Goal: Transaction & Acquisition: Purchase product/service

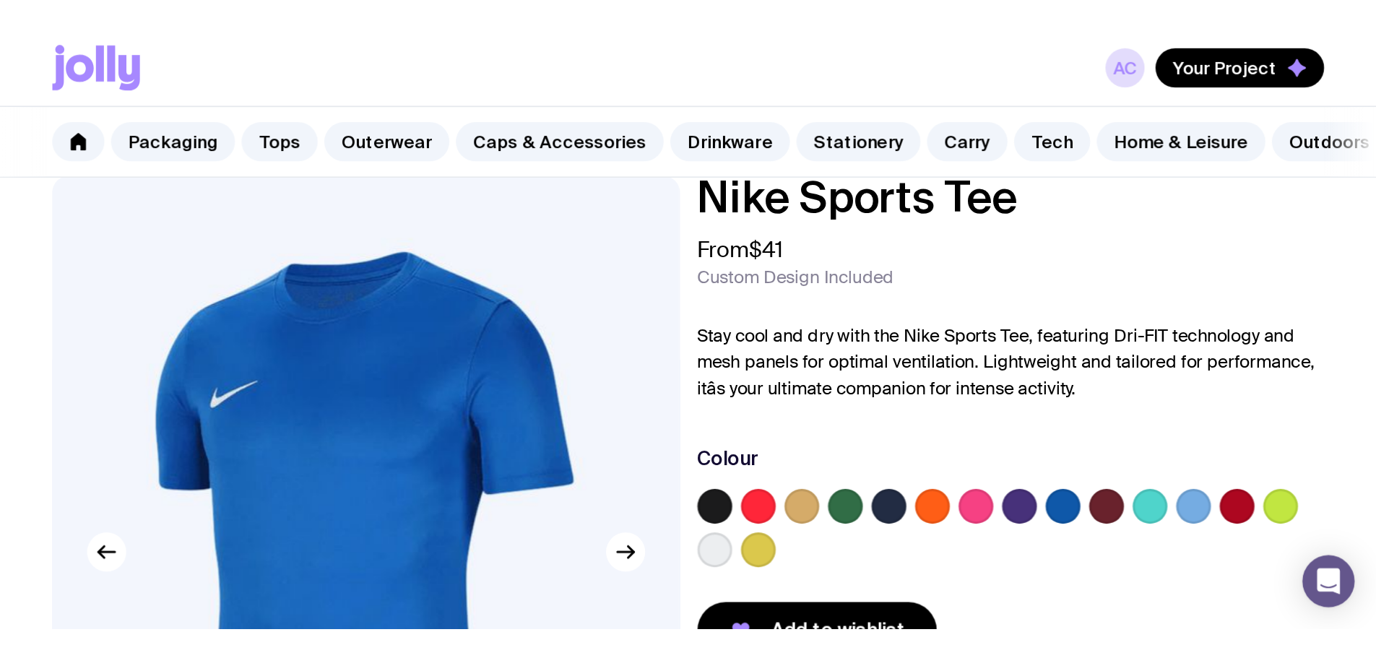
scroll to position [97, 0]
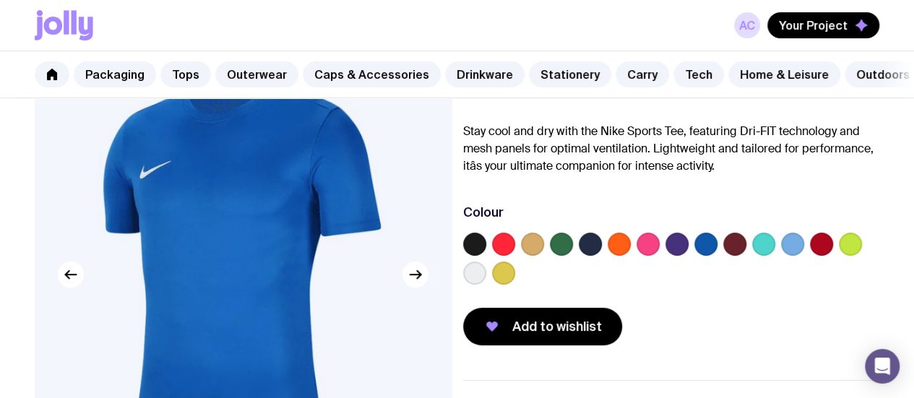
click at [486, 279] on label at bounding box center [474, 273] width 23 height 23
click at [0, 0] on input "radio" at bounding box center [0, 0] width 0 height 0
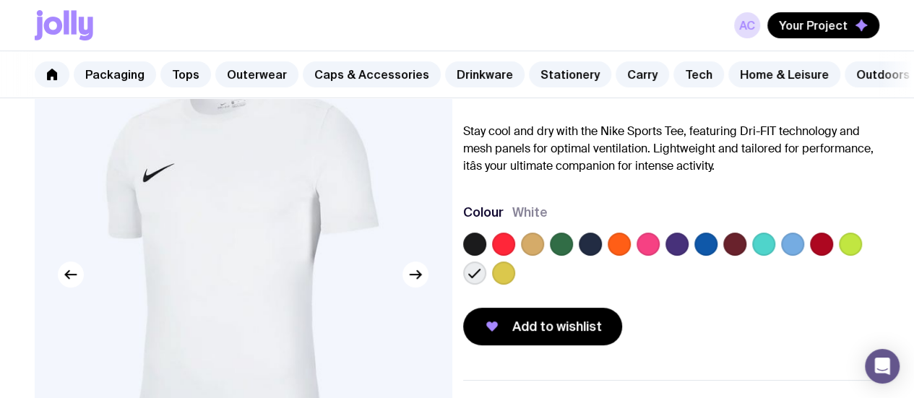
click at [486, 252] on label at bounding box center [474, 244] width 23 height 23
click at [0, 0] on input "radio" at bounding box center [0, 0] width 0 height 0
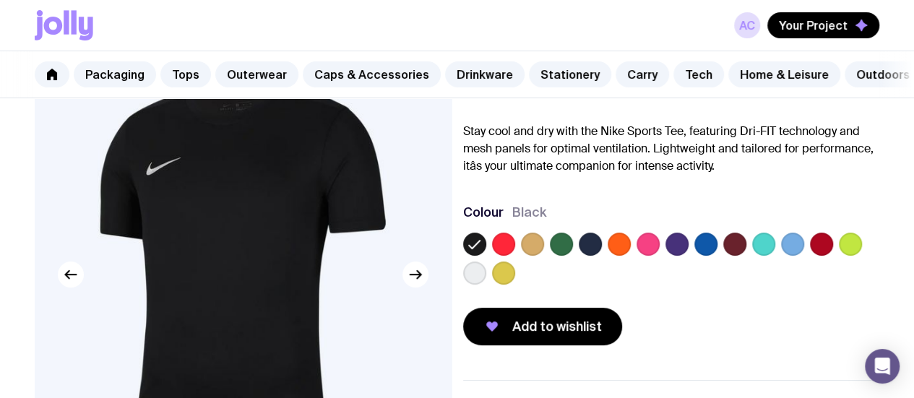
click at [515, 254] on label at bounding box center [503, 244] width 23 height 23
click at [0, 0] on input "radio" at bounding box center [0, 0] width 0 height 0
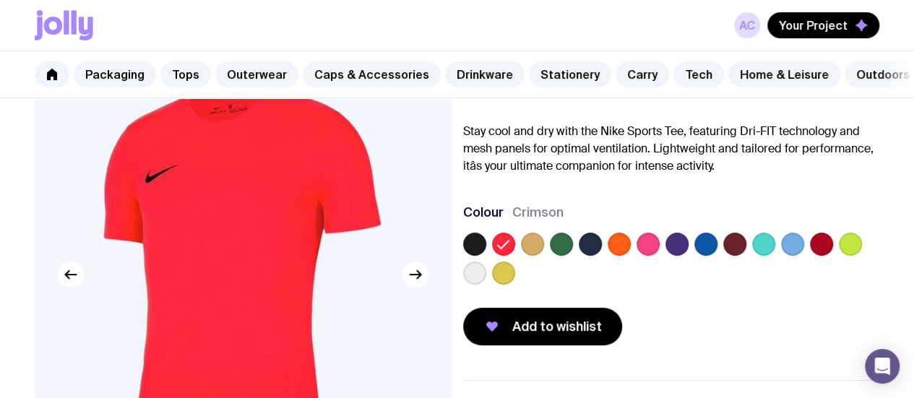
click at [544, 255] on label at bounding box center [532, 244] width 23 height 23
click at [0, 0] on input "radio" at bounding box center [0, 0] width 0 height 0
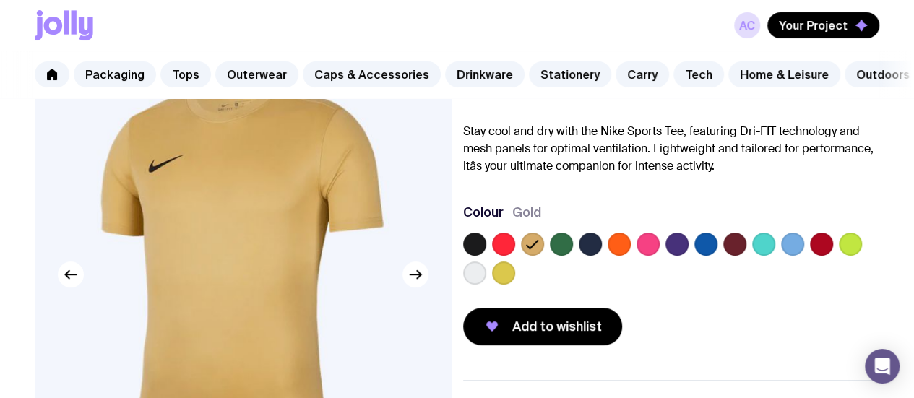
click at [573, 256] on label at bounding box center [561, 244] width 23 height 23
click at [0, 0] on input "radio" at bounding box center [0, 0] width 0 height 0
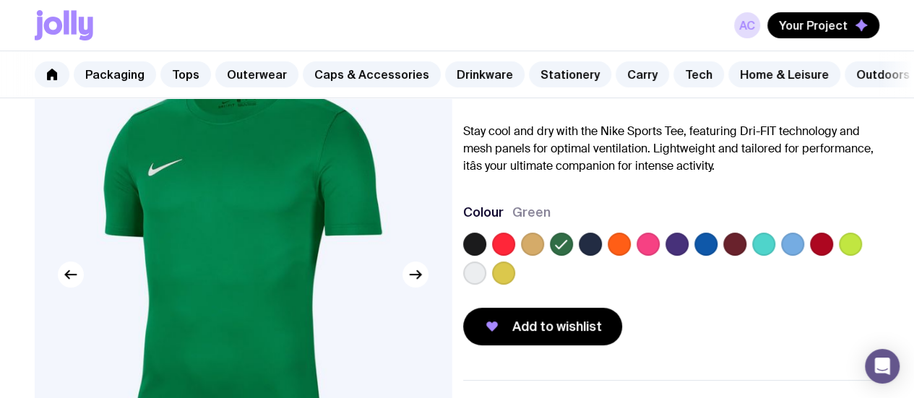
click at [602, 256] on label at bounding box center [590, 244] width 23 height 23
click at [0, 0] on input "radio" at bounding box center [0, 0] width 0 height 0
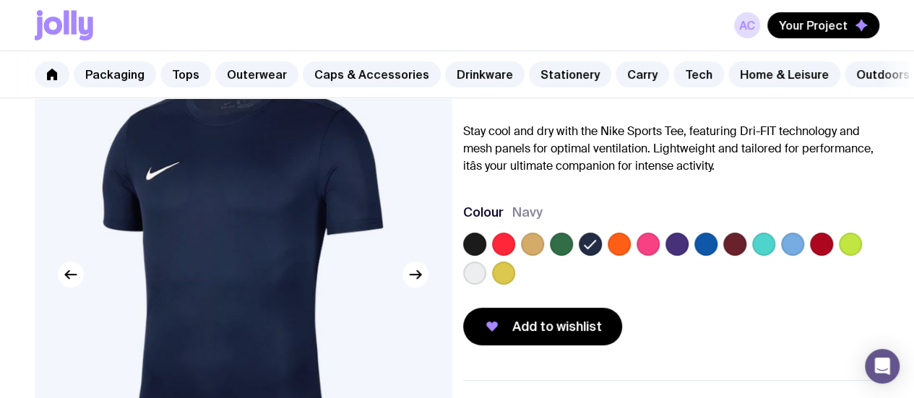
click at [631, 251] on label at bounding box center [619, 244] width 23 height 23
click at [0, 0] on input "radio" at bounding box center [0, 0] width 0 height 0
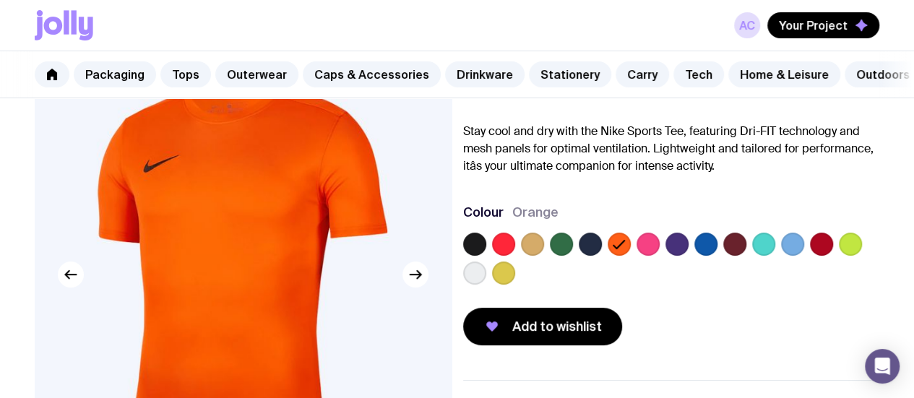
click at [660, 256] on label at bounding box center [647, 244] width 23 height 23
click at [0, 0] on input "radio" at bounding box center [0, 0] width 0 height 0
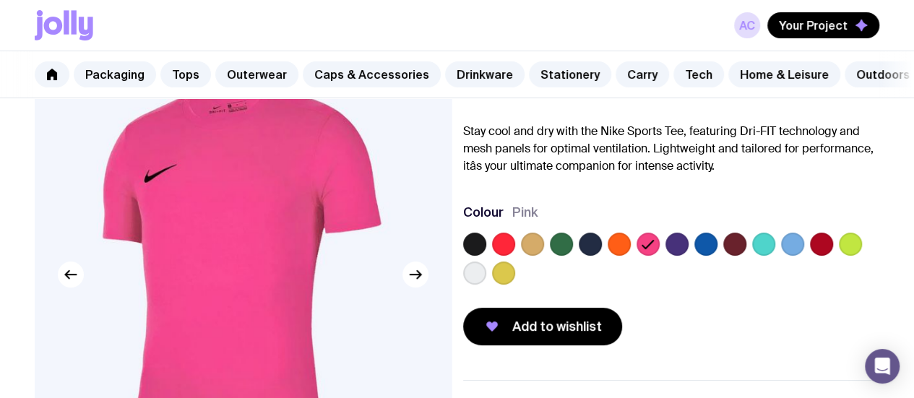
click at [688, 252] on label at bounding box center [676, 244] width 23 height 23
click at [0, 0] on input "radio" at bounding box center [0, 0] width 0 height 0
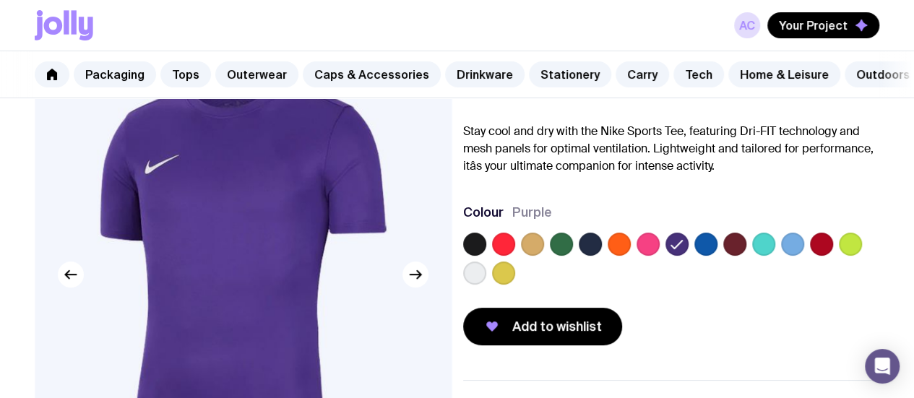
click at [717, 256] on label at bounding box center [705, 244] width 23 height 23
click at [0, 0] on input "radio" at bounding box center [0, 0] width 0 height 0
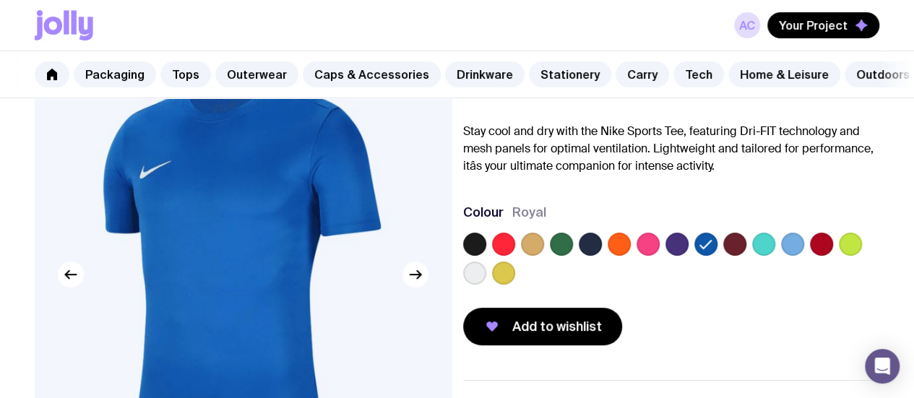
click at [746, 256] on label at bounding box center [734, 244] width 23 height 23
click at [0, 0] on input "radio" at bounding box center [0, 0] width 0 height 0
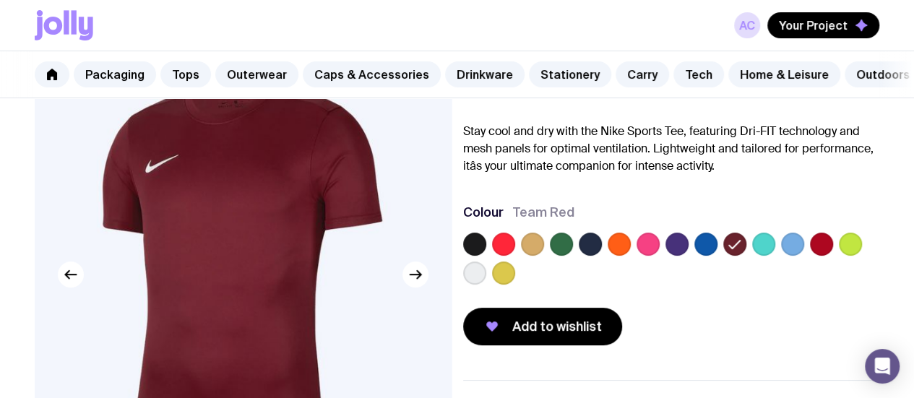
click at [775, 256] on label at bounding box center [763, 244] width 23 height 23
click at [0, 0] on input "radio" at bounding box center [0, 0] width 0 height 0
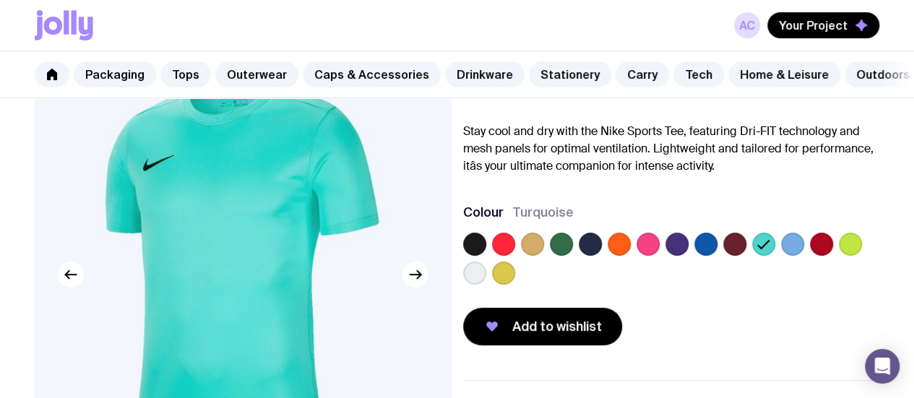
click at [804, 256] on label at bounding box center [792, 244] width 23 height 23
click at [0, 0] on input "radio" at bounding box center [0, 0] width 0 height 0
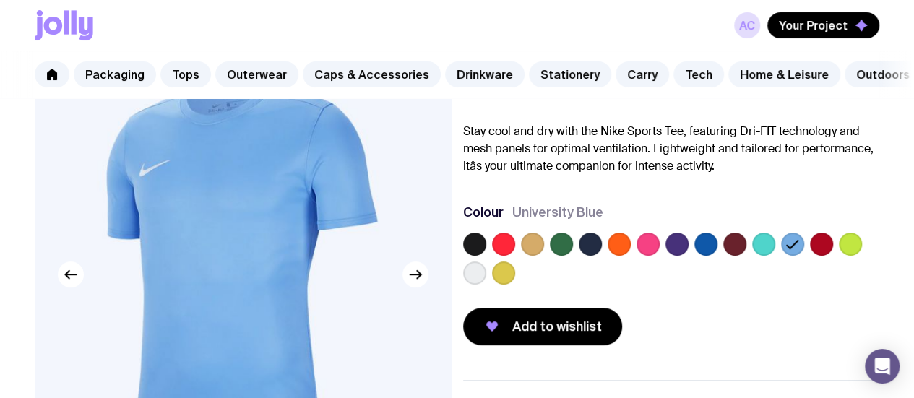
drag, startPoint x: 845, startPoint y: 248, endPoint x: 668, endPoint y: 264, distance: 177.8
click at [833, 248] on label at bounding box center [821, 244] width 23 height 23
click at [0, 0] on input "radio" at bounding box center [0, 0] width 0 height 0
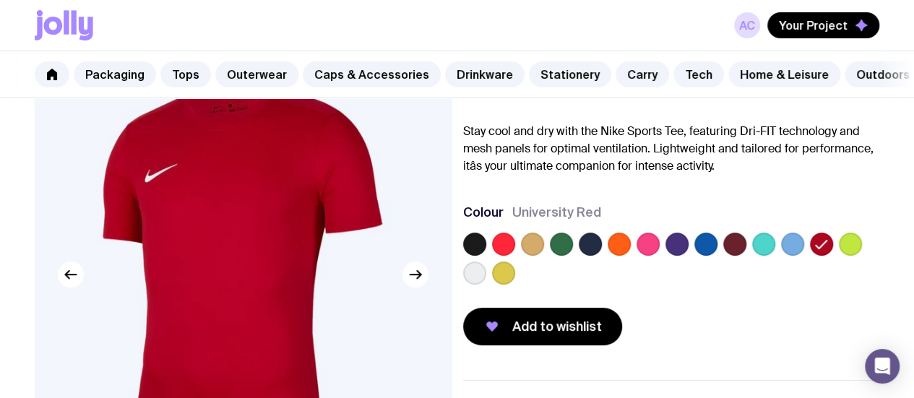
drag, startPoint x: 493, startPoint y: 280, endPoint x: 524, endPoint y: 281, distance: 31.8
click at [839, 256] on label at bounding box center [850, 244] width 23 height 23
click at [0, 0] on input "radio" at bounding box center [0, 0] width 0 height 0
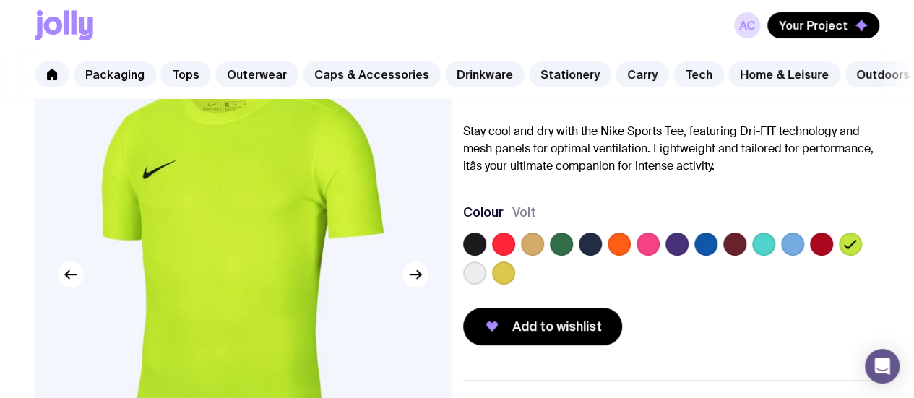
click at [486, 281] on label at bounding box center [474, 273] width 23 height 23
click at [0, 0] on input "radio" at bounding box center [0, 0] width 0 height 0
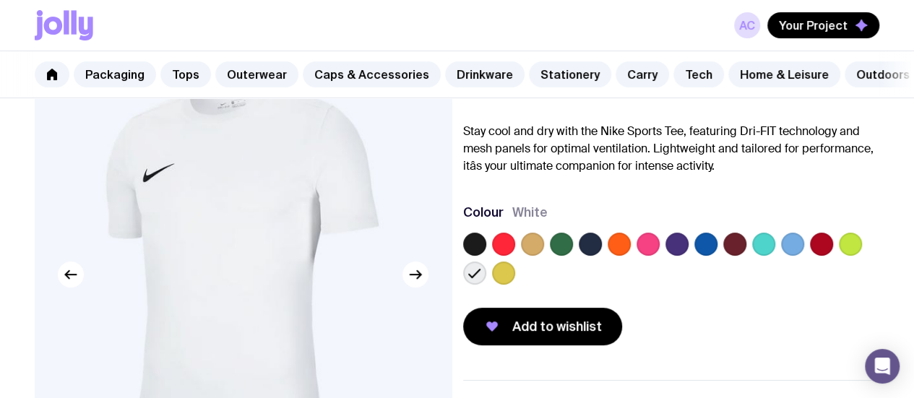
click at [515, 281] on label at bounding box center [503, 273] width 23 height 23
click at [0, 0] on input "radio" at bounding box center [0, 0] width 0 height 0
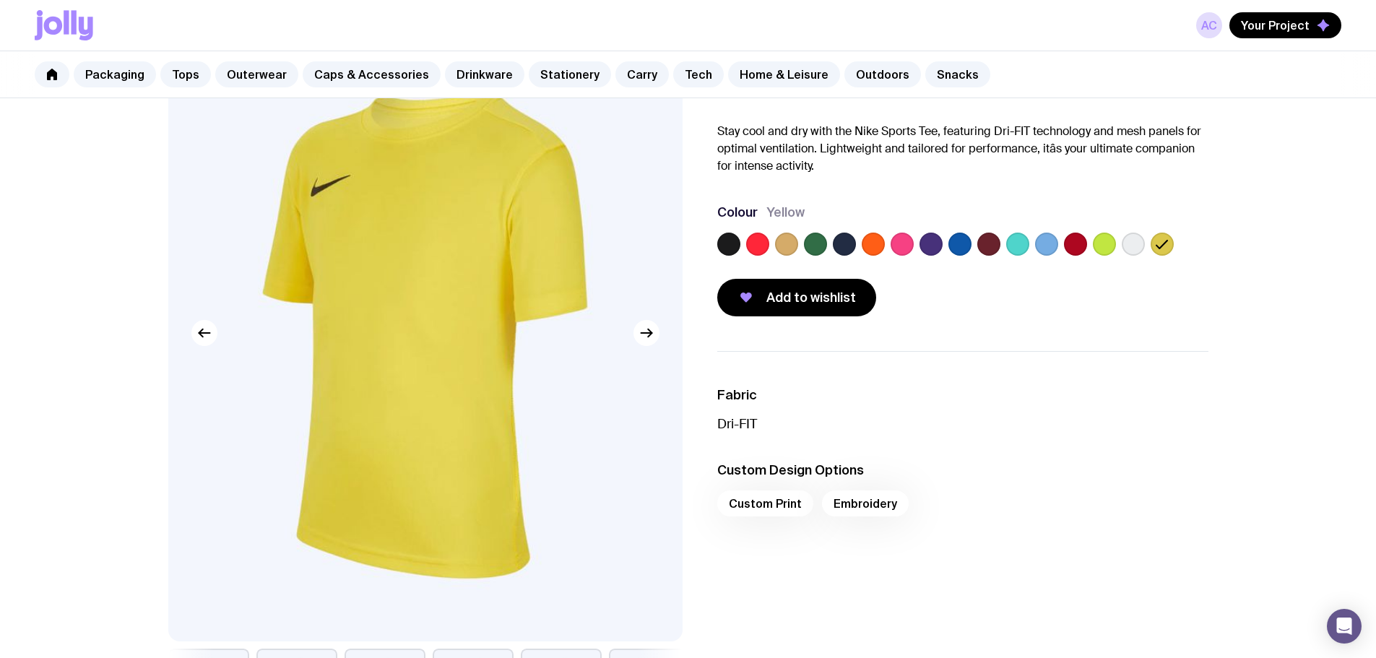
click at [913, 245] on label at bounding box center [960, 244] width 23 height 23
click at [0, 0] on input "radio" at bounding box center [0, 0] width 0 height 0
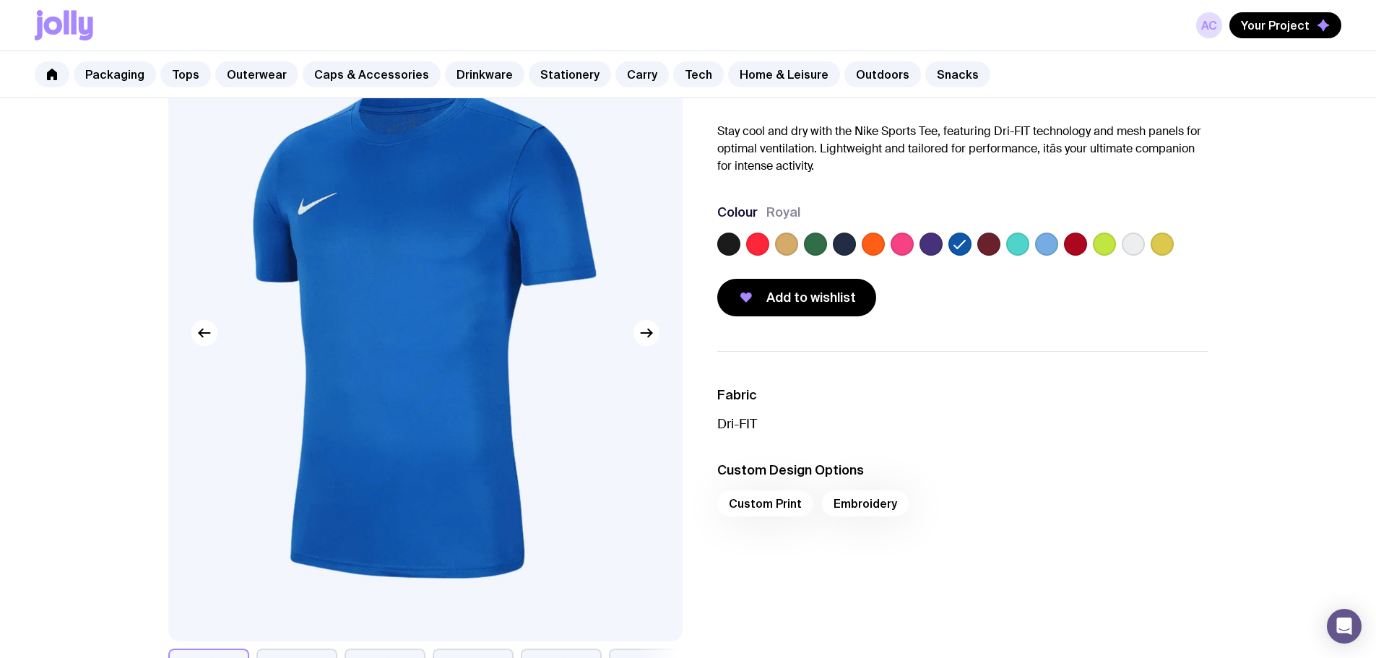
click at [756, 239] on label at bounding box center [757, 244] width 23 height 23
click at [0, 0] on input "radio" at bounding box center [0, 0] width 0 height 0
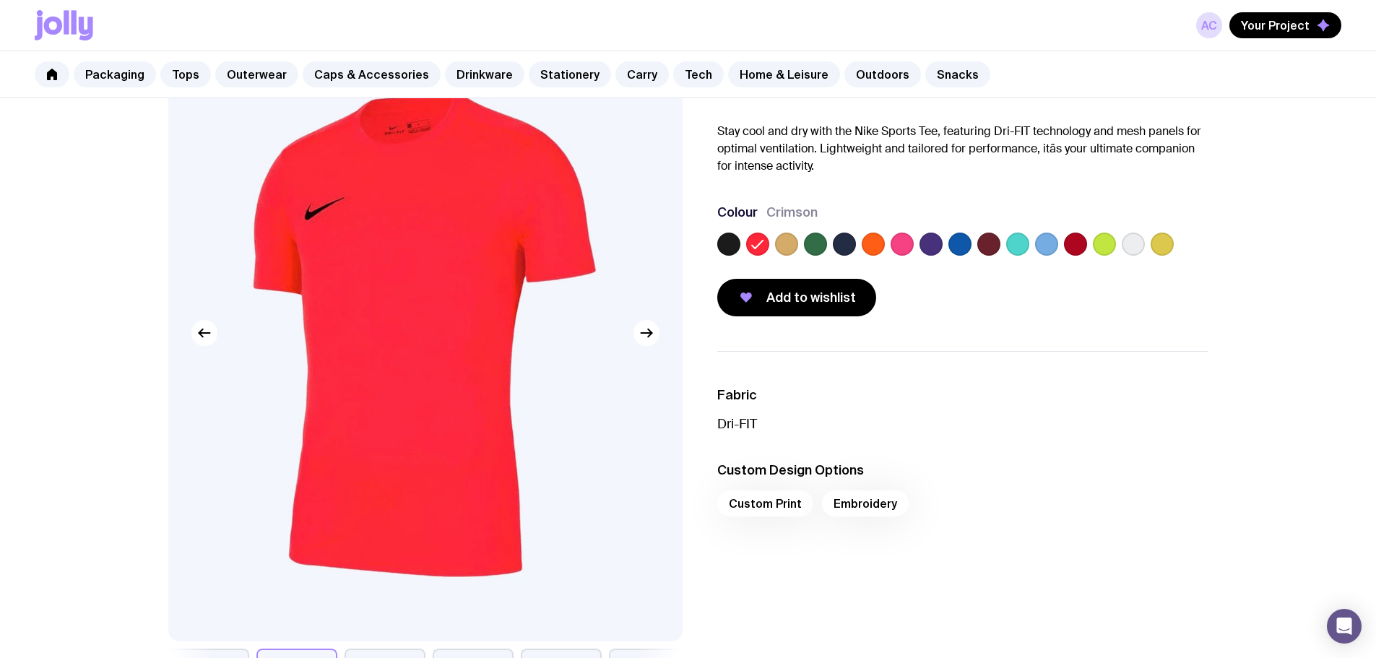
click at [781, 244] on label at bounding box center [786, 244] width 23 height 23
click at [0, 0] on input "radio" at bounding box center [0, 0] width 0 height 0
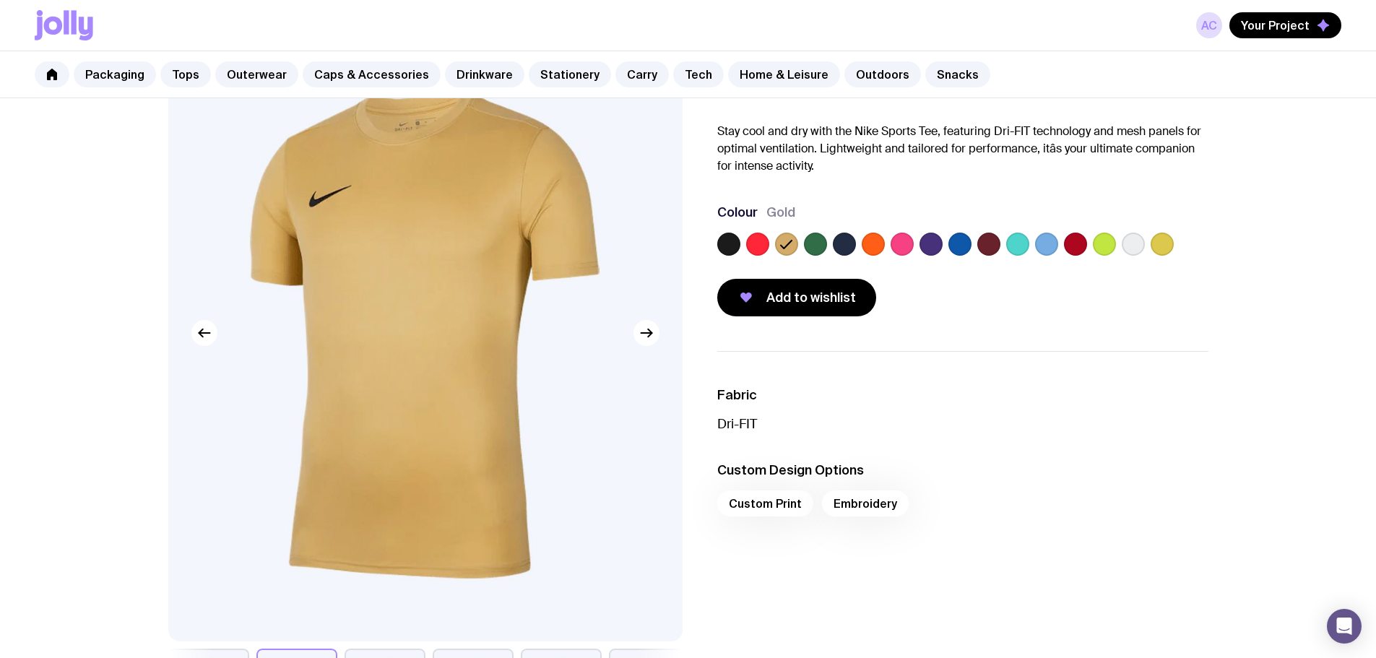
click at [862, 241] on div at bounding box center [873, 244] width 23 height 23
click at [854, 244] on label at bounding box center [844, 244] width 23 height 23
click at [0, 0] on input "radio" at bounding box center [0, 0] width 0 height 0
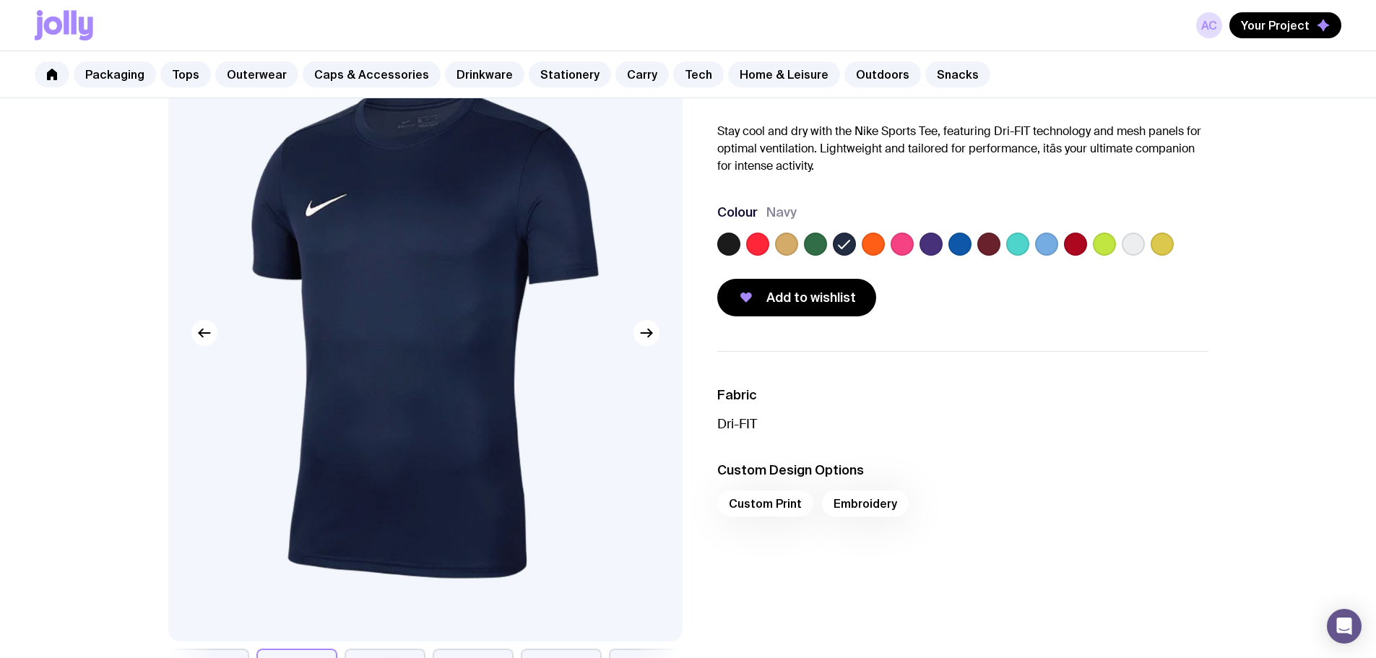
click at [913, 246] on label at bounding box center [960, 244] width 23 height 23
click at [0, 0] on input "radio" at bounding box center [0, 0] width 0 height 0
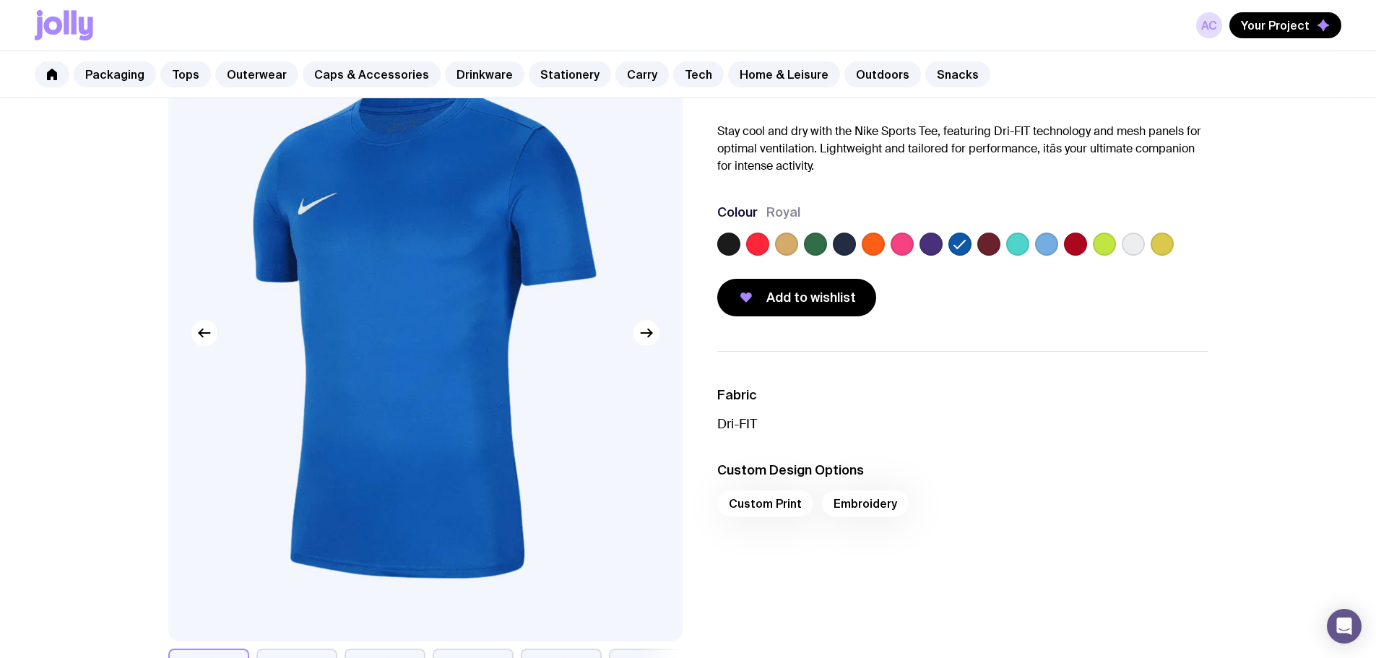
click at [913, 251] on div at bounding box center [1017, 244] width 23 height 23
click at [913, 251] on div at bounding box center [962, 247] width 491 height 29
click at [913, 251] on label at bounding box center [1046, 244] width 23 height 23
click at [0, 0] on input "radio" at bounding box center [0, 0] width 0 height 0
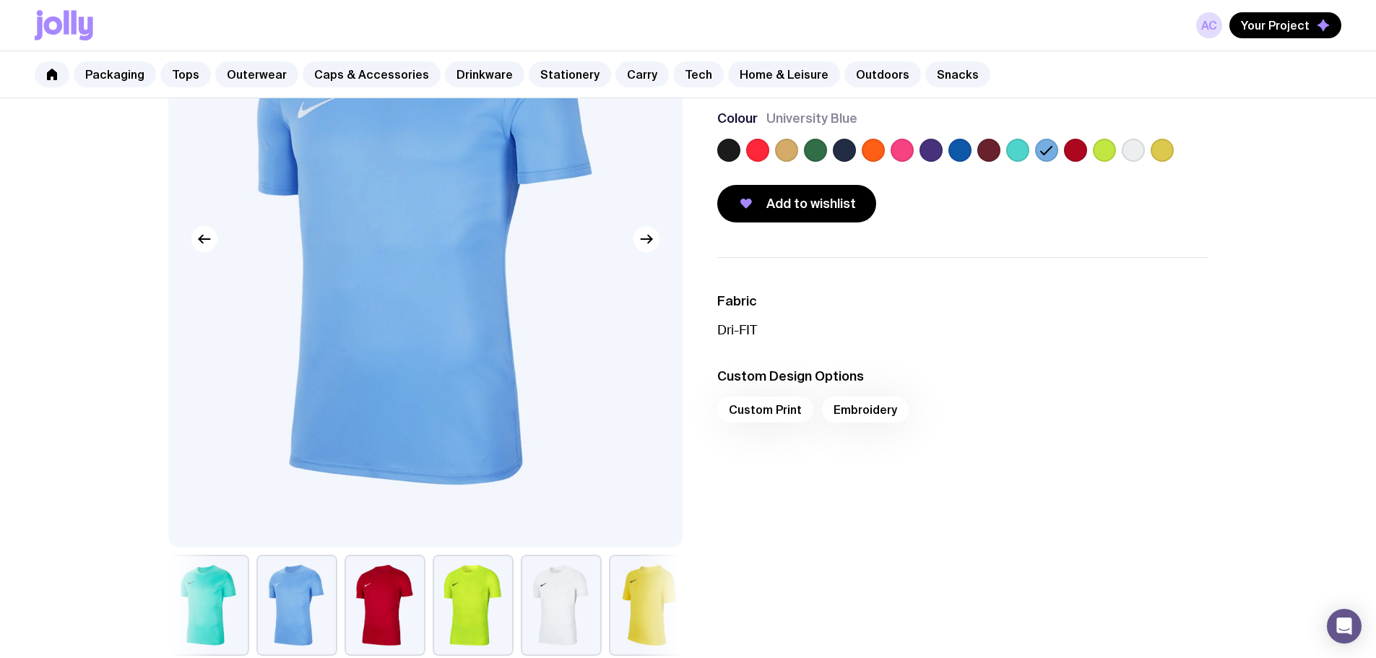
scroll to position [144, 0]
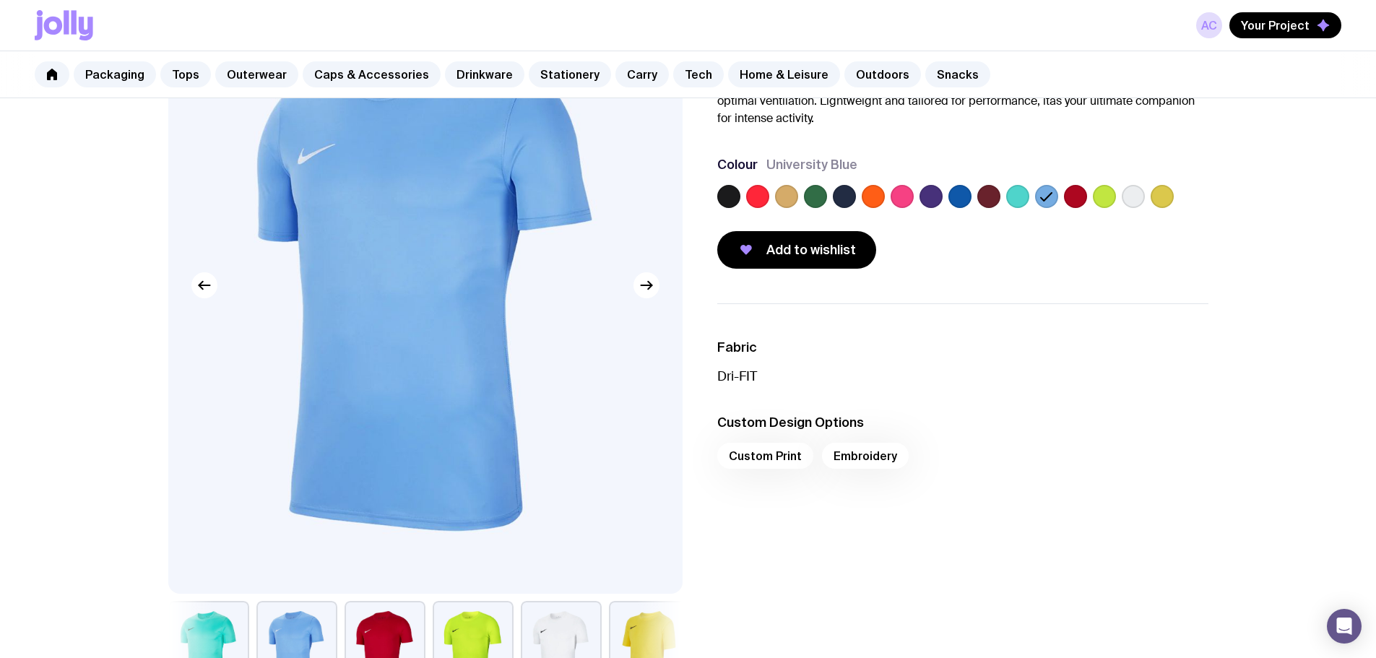
click at [837, 193] on label at bounding box center [844, 196] width 23 height 23
click at [0, 0] on input "radio" at bounding box center [0, 0] width 0 height 0
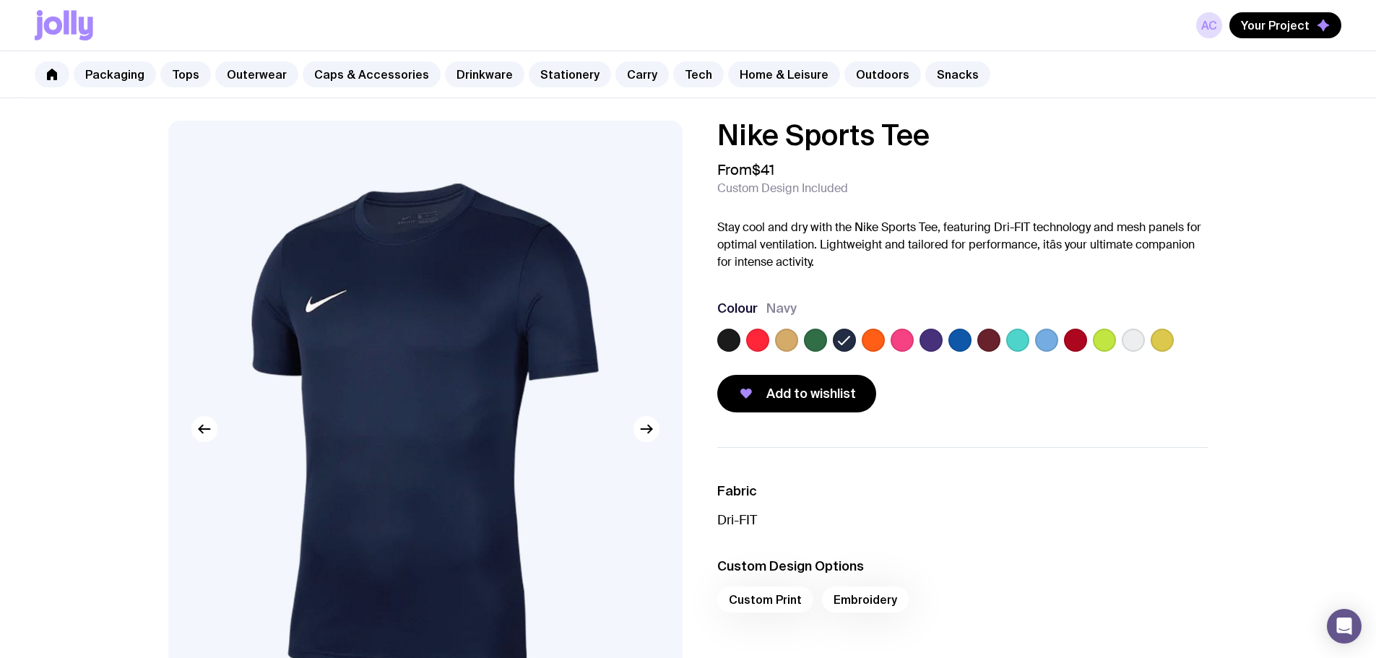
scroll to position [0, 0]
